Goal: Check status: Check status

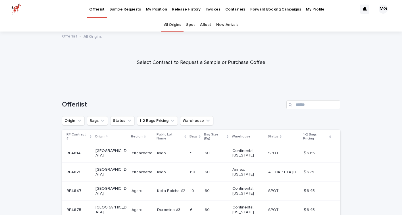
click at [205, 8] on p "Invoices" at bounding box center [212, 6] width 15 height 12
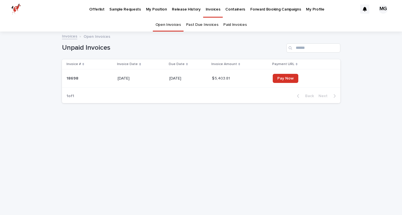
click at [72, 77] on p "18698" at bounding box center [72, 78] width 13 height 6
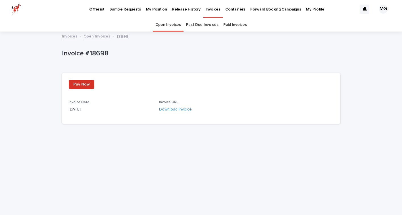
click at [90, 35] on link "Open Invoices" at bounding box center [96, 36] width 27 height 7
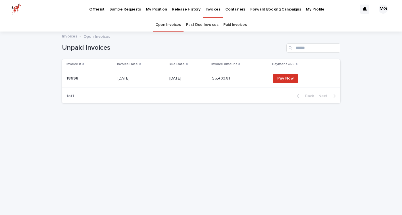
click at [196, 26] on link "Past Due Invoices" at bounding box center [202, 24] width 32 height 13
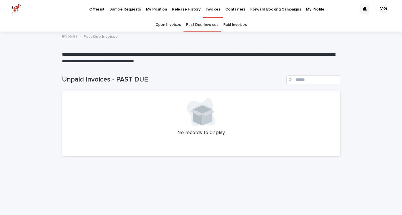
click at [239, 24] on link "Paid Invoices" at bounding box center [234, 24] width 23 height 13
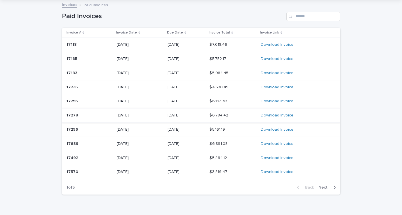
scroll to position [33, 0]
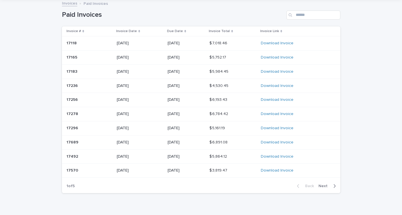
click at [328, 184] on span "Next" at bounding box center [324, 186] width 12 height 4
click at [324, 184] on span "Next" at bounding box center [324, 186] width 12 height 4
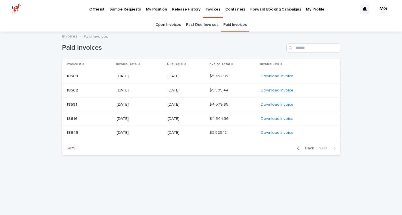
click at [205, 9] on p "Invoices" at bounding box center [212, 6] width 15 height 12
